Goal: Transaction & Acquisition: Purchase product/service

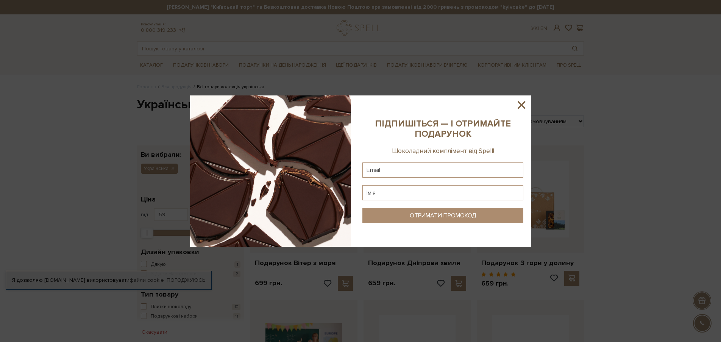
click at [521, 103] on icon at bounding box center [521, 104] width 13 height 13
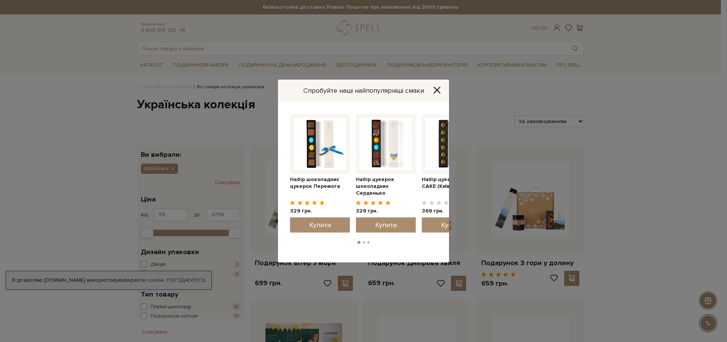
click at [436, 91] on icon "Close" at bounding box center [437, 90] width 6 height 6
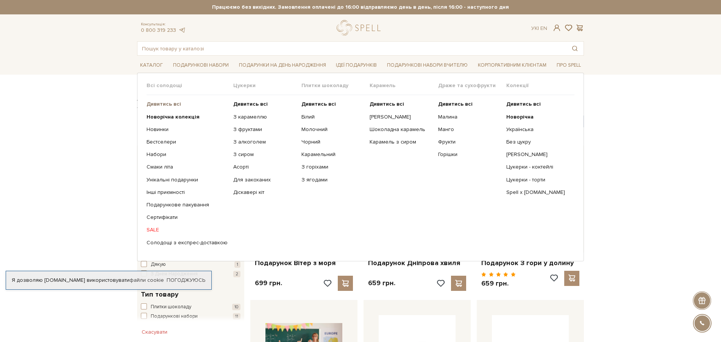
click at [165, 105] on b "Дивитись всі" at bounding box center [163, 104] width 34 height 6
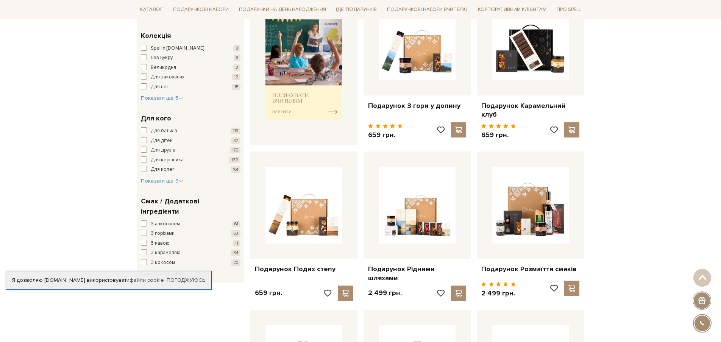
scroll to position [386, 0]
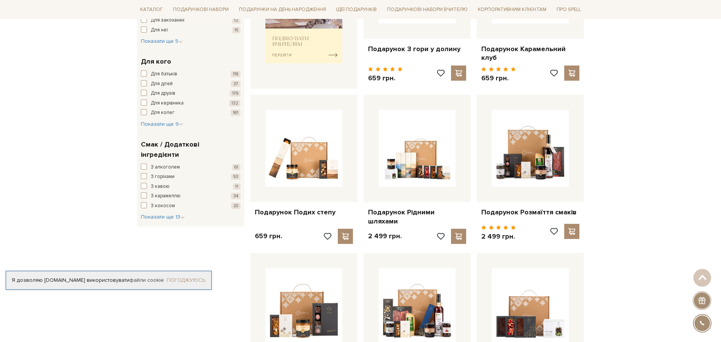
click at [194, 280] on link "Погоджуюсь" at bounding box center [186, 280] width 39 height 7
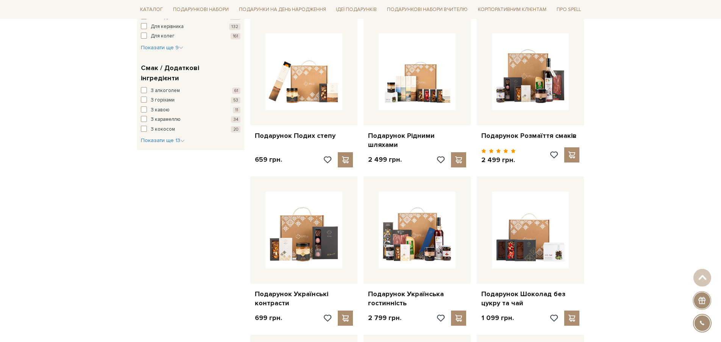
scroll to position [463, 0]
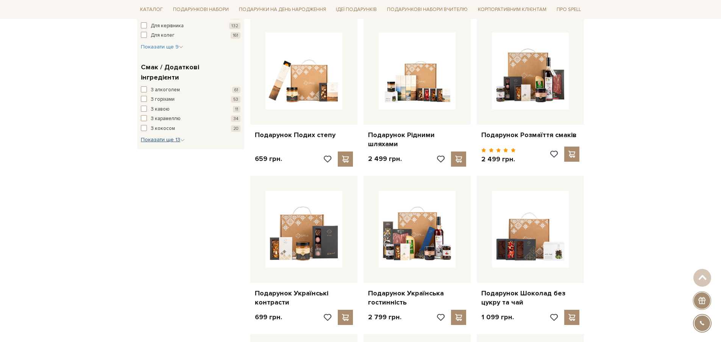
click at [166, 136] on span "Показати ще 13" at bounding box center [163, 139] width 44 height 6
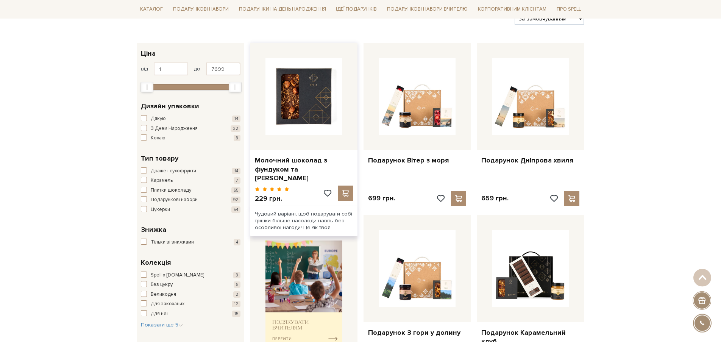
scroll to position [96, 0]
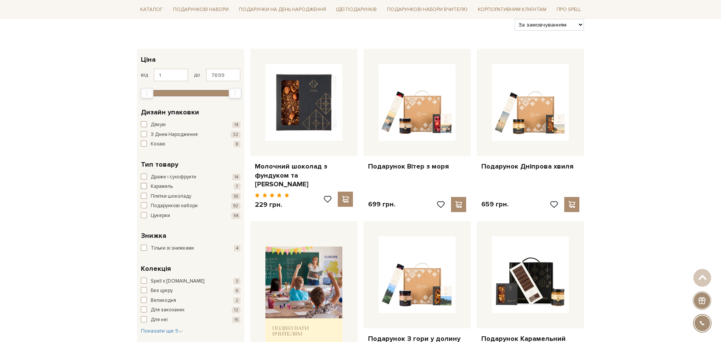
click at [145, 187] on span "button" at bounding box center [144, 186] width 6 height 6
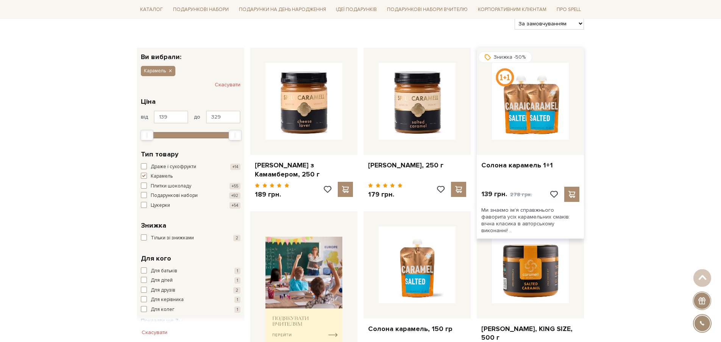
scroll to position [96, 0]
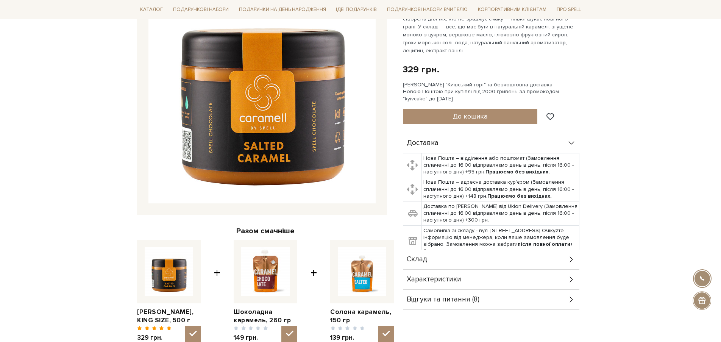
scroll to position [174, 0]
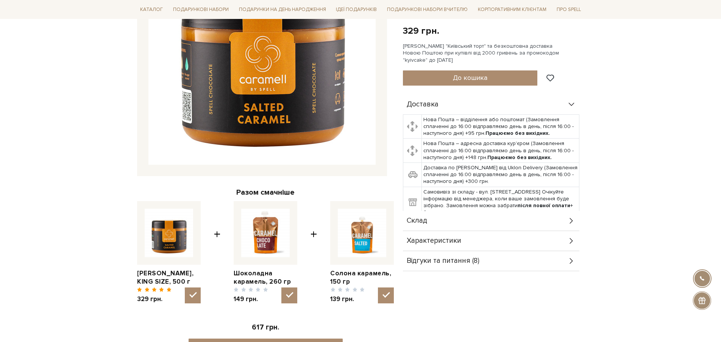
click at [570, 258] on icon at bounding box center [571, 261] width 3 height 6
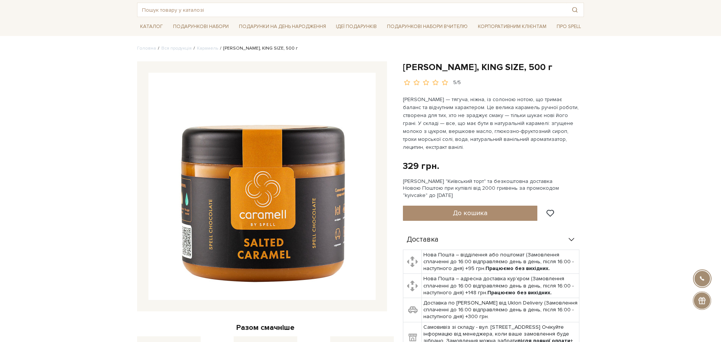
scroll to position [0, 0]
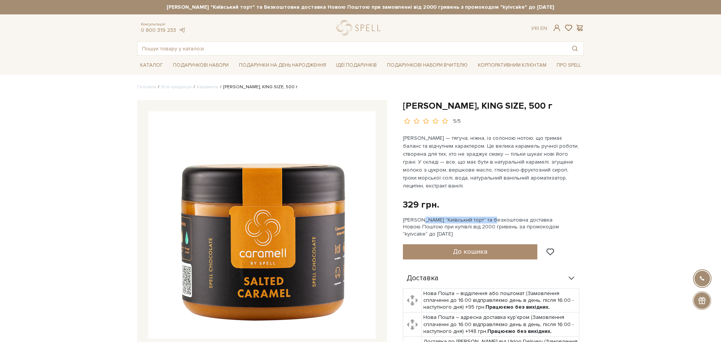
drag, startPoint x: 403, startPoint y: 219, endPoint x: 475, endPoint y: 221, distance: 71.5
click at [475, 221] on div "Сет Цукерок "Київський торт" та безкоштовна доставка Новою Поштою при купівлі в…" at bounding box center [493, 226] width 181 height 21
copy div "Сет Цукерок "Київський торт""
